Goal: Task Accomplishment & Management: Manage account settings

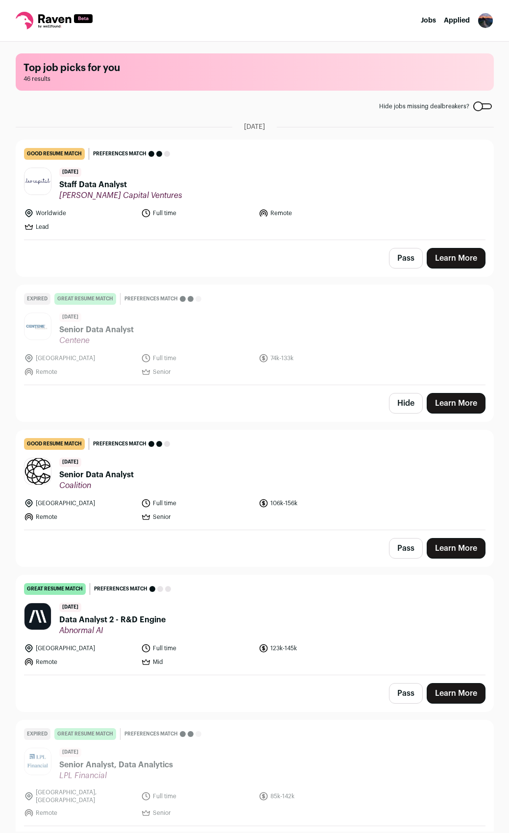
click at [481, 108] on div at bounding box center [482, 106] width 19 height 6
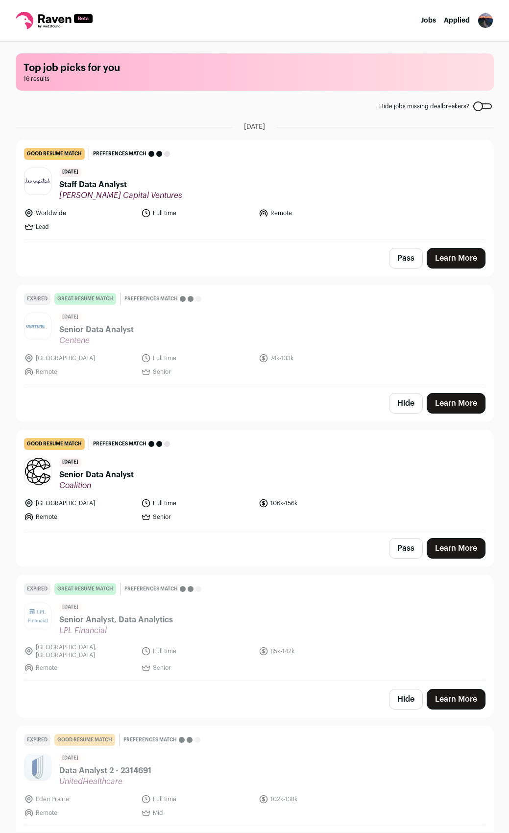
click at [484, 18] on img "Open dropdown" at bounding box center [486, 21] width 16 height 16
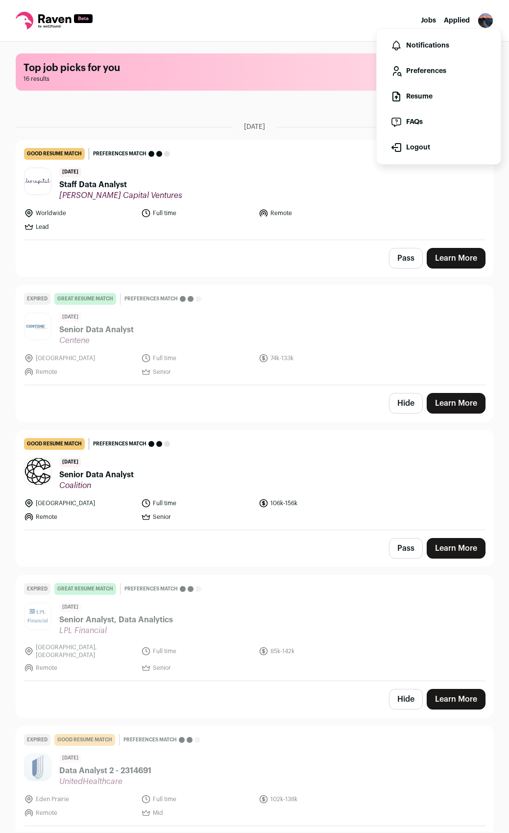
click at [426, 95] on link "Resume" at bounding box center [438, 97] width 108 height 24
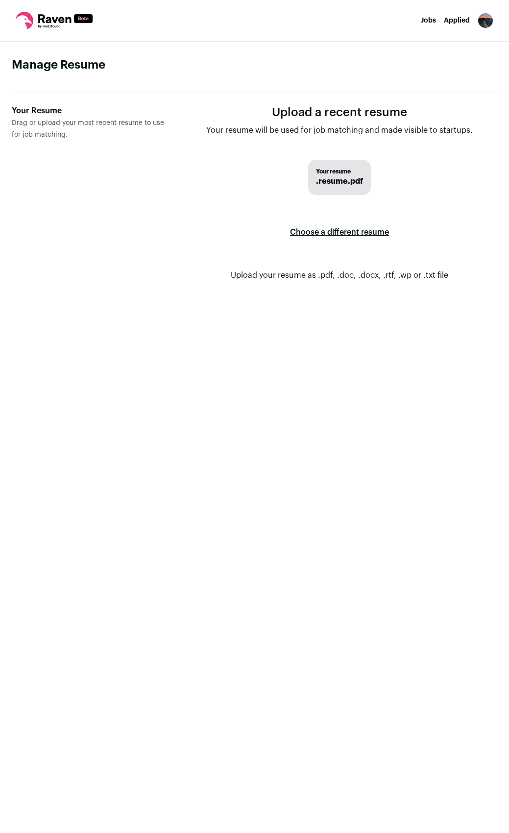
click at [329, 186] on span ".resume.pdf" at bounding box center [339, 181] width 47 height 12
click at [320, 179] on span ".resume.pdf" at bounding box center [339, 181] width 47 height 12
click at [336, 163] on div "Your resume .resume.pdf" at bounding box center [339, 177] width 63 height 35
click at [359, 180] on span ".resume.pdf" at bounding box center [339, 181] width 47 height 12
click at [363, 184] on div "Your resume .resume.pdf" at bounding box center [339, 177] width 63 height 35
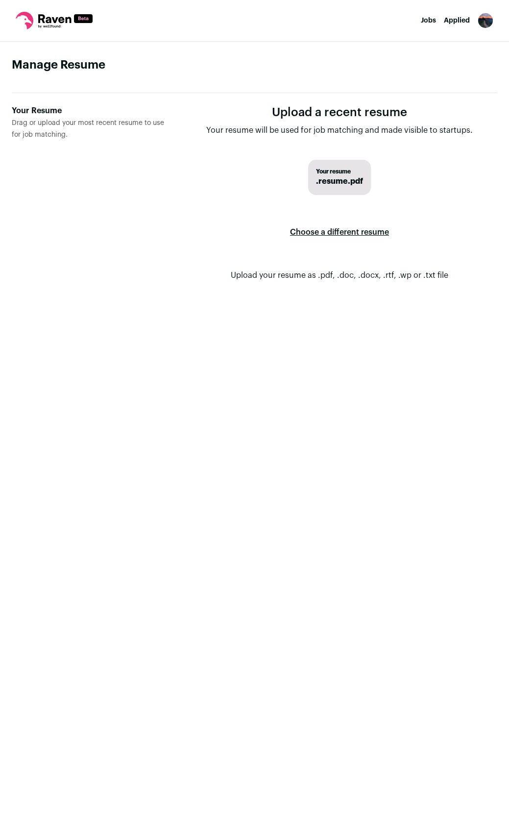
click at [29, 23] on icon at bounding box center [25, 21] width 18 height 18
click at [47, 18] on icon at bounding box center [54, 18] width 33 height 9
click at [424, 15] on nav "Jobs Applied Settings Notifications Preferences Resume FAQs Logout" at bounding box center [254, 21] width 509 height 42
click at [429, 21] on link "Jobs" at bounding box center [428, 20] width 15 height 7
